Goal: Find specific page/section: Find specific page/section

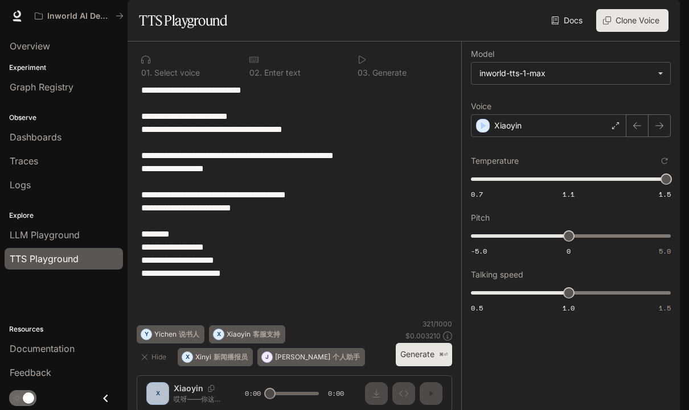
click at [23, 49] on span "Overview" at bounding box center [30, 46] width 40 height 14
